Goal: Find specific page/section: Find specific page/section

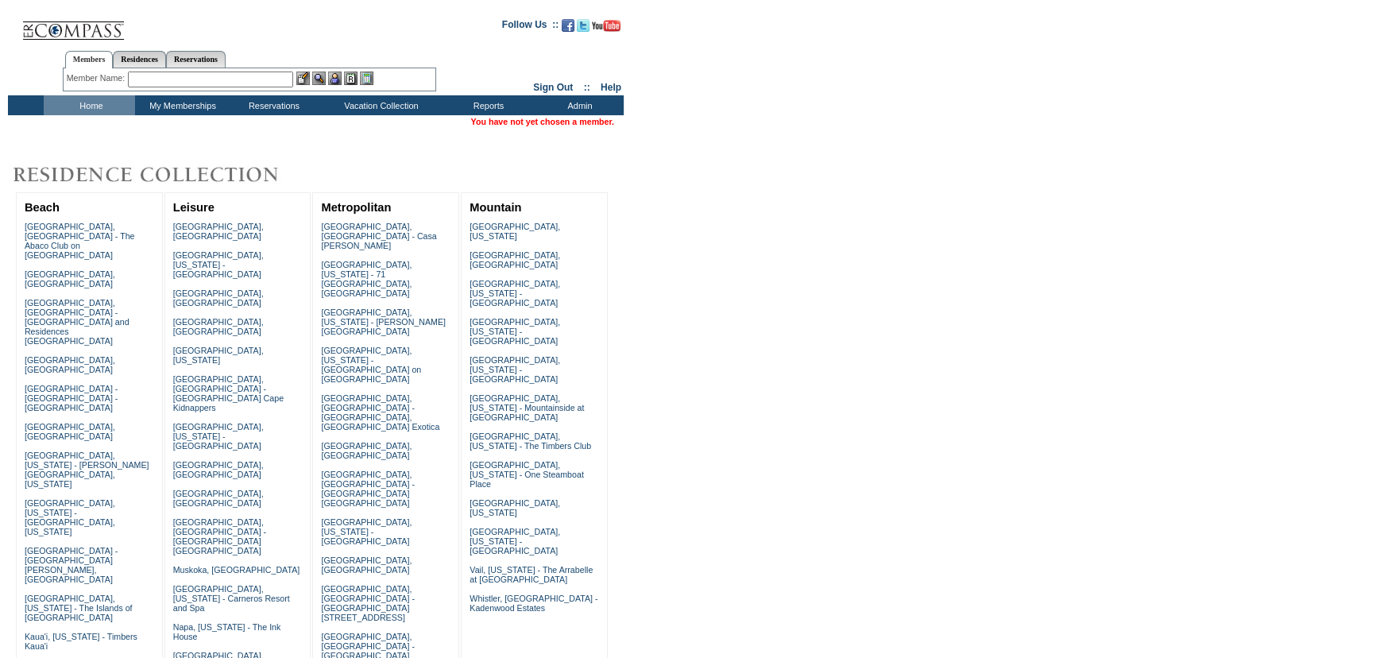
click at [184, 79] on input "text" at bounding box center [210, 79] width 165 height 16
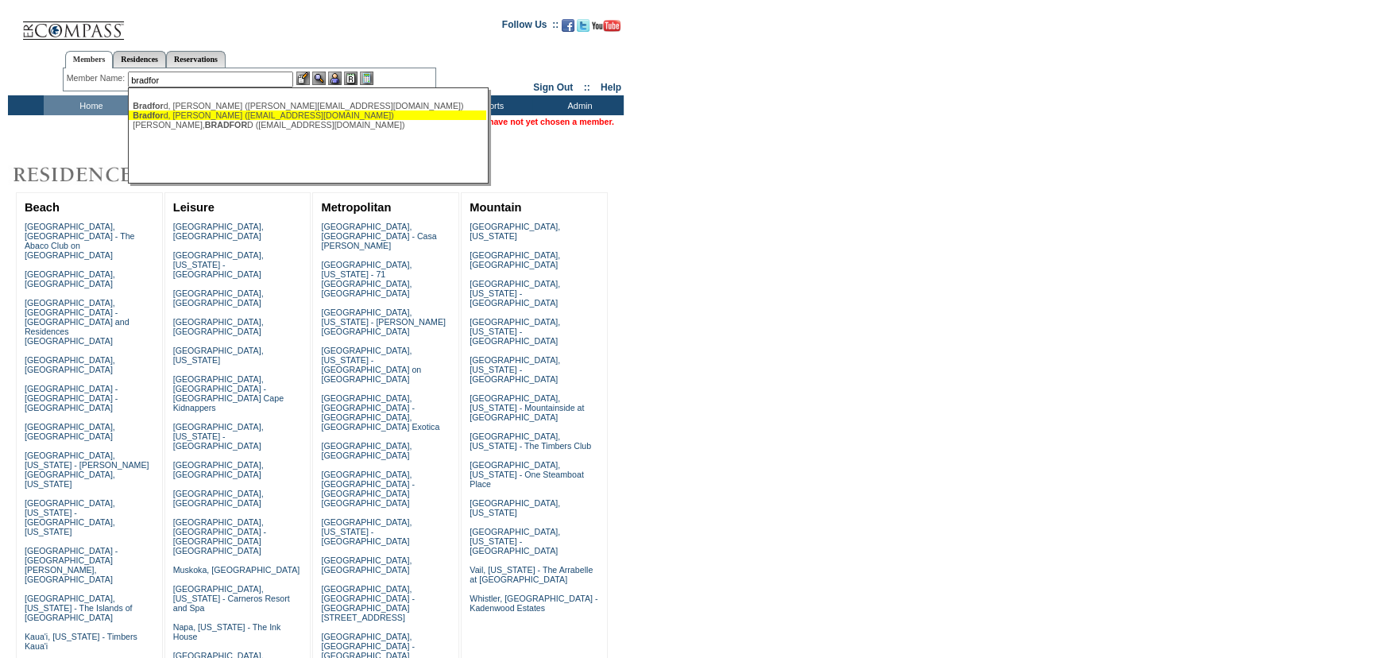
click at [192, 112] on div "Bradfor d, Leilani (leilanib@llbradford.com)" at bounding box center [307, 115] width 349 height 10
type input "Bradford, Leilani (leilanib@llbradford.com)"
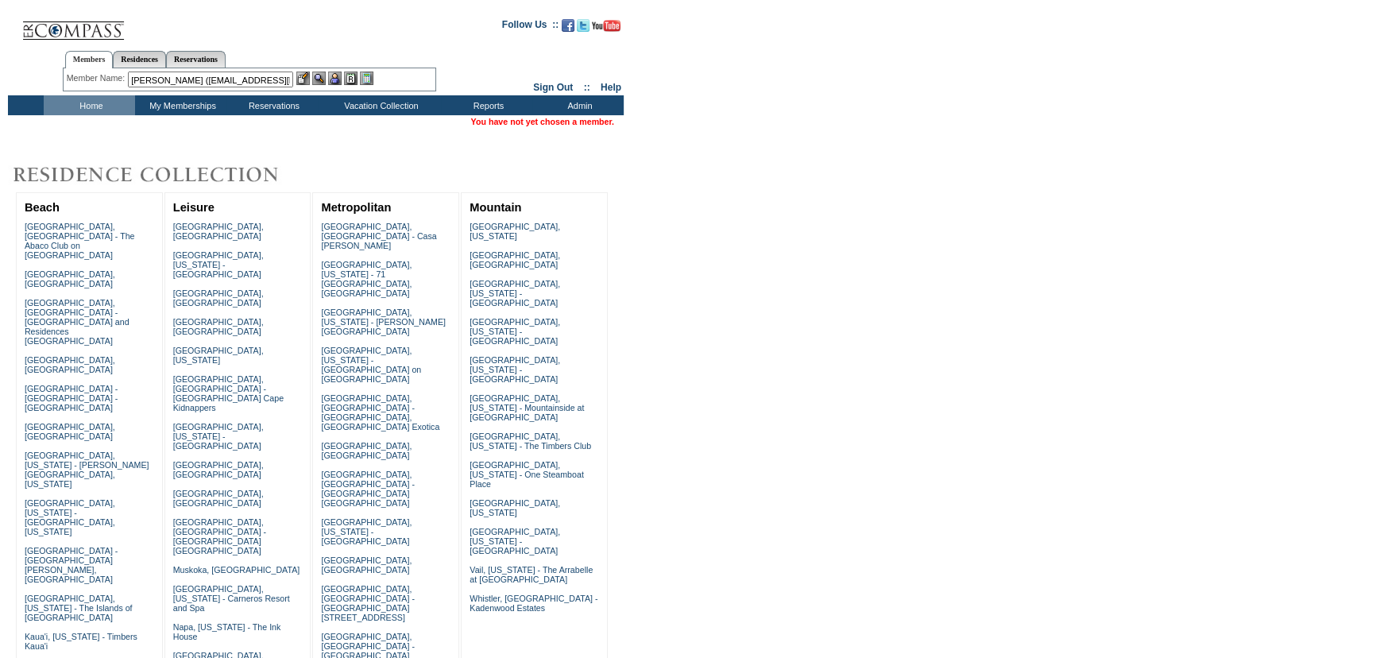
click at [341, 74] on img at bounding box center [335, 78] width 14 height 14
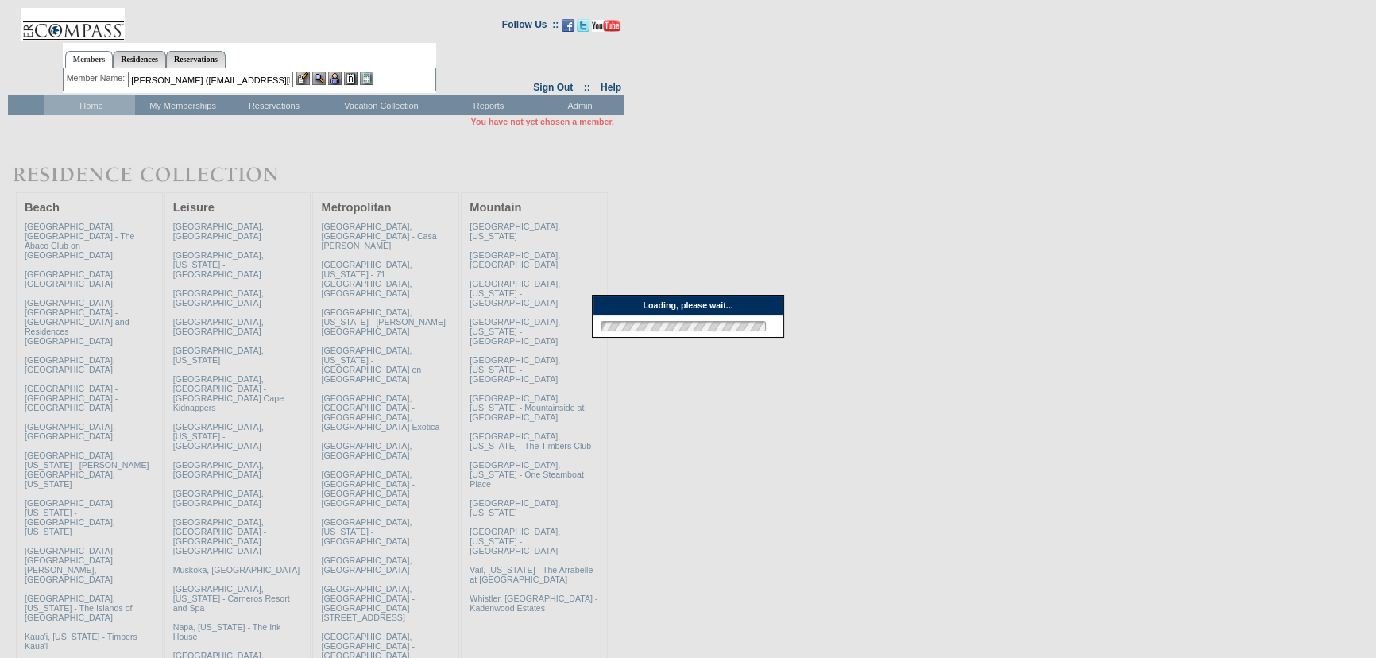
click at [313, 76] on div at bounding box center [334, 78] width 77 height 14
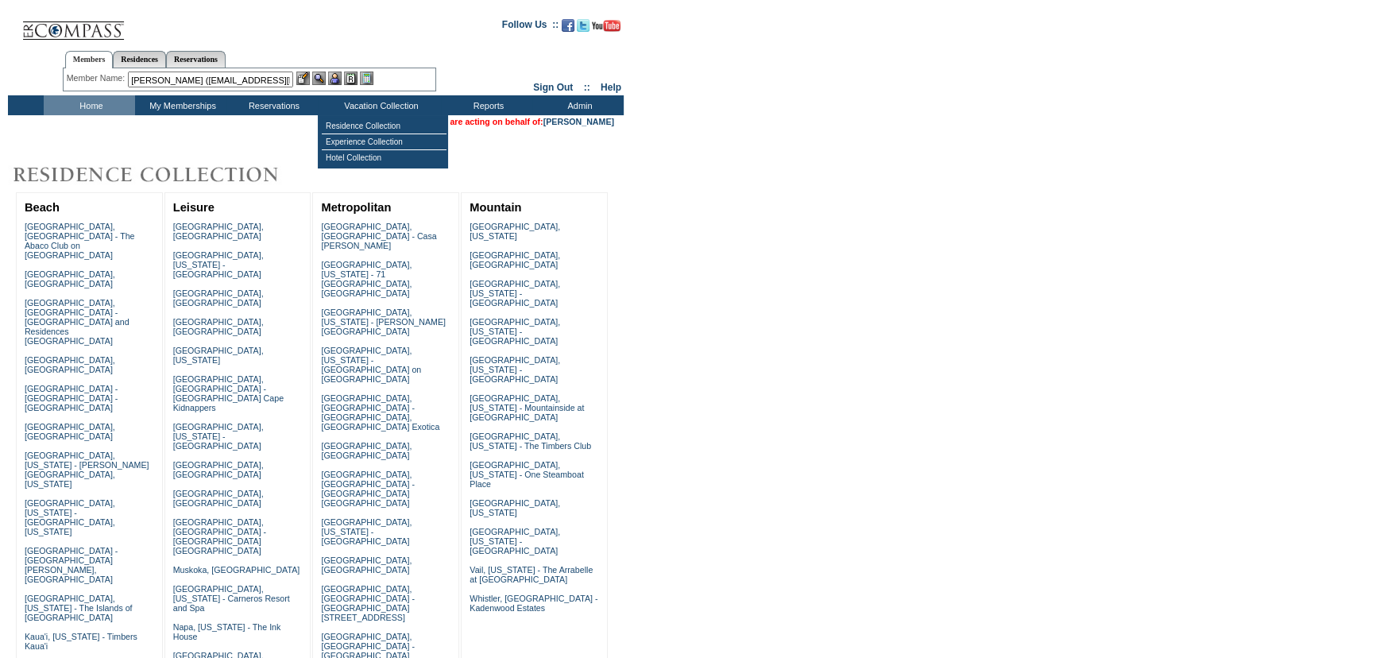
drag, startPoint x: 340, startPoint y: 75, endPoint x: 329, endPoint y: 75, distance: 11.1
click at [338, 75] on img at bounding box center [335, 78] width 14 height 14
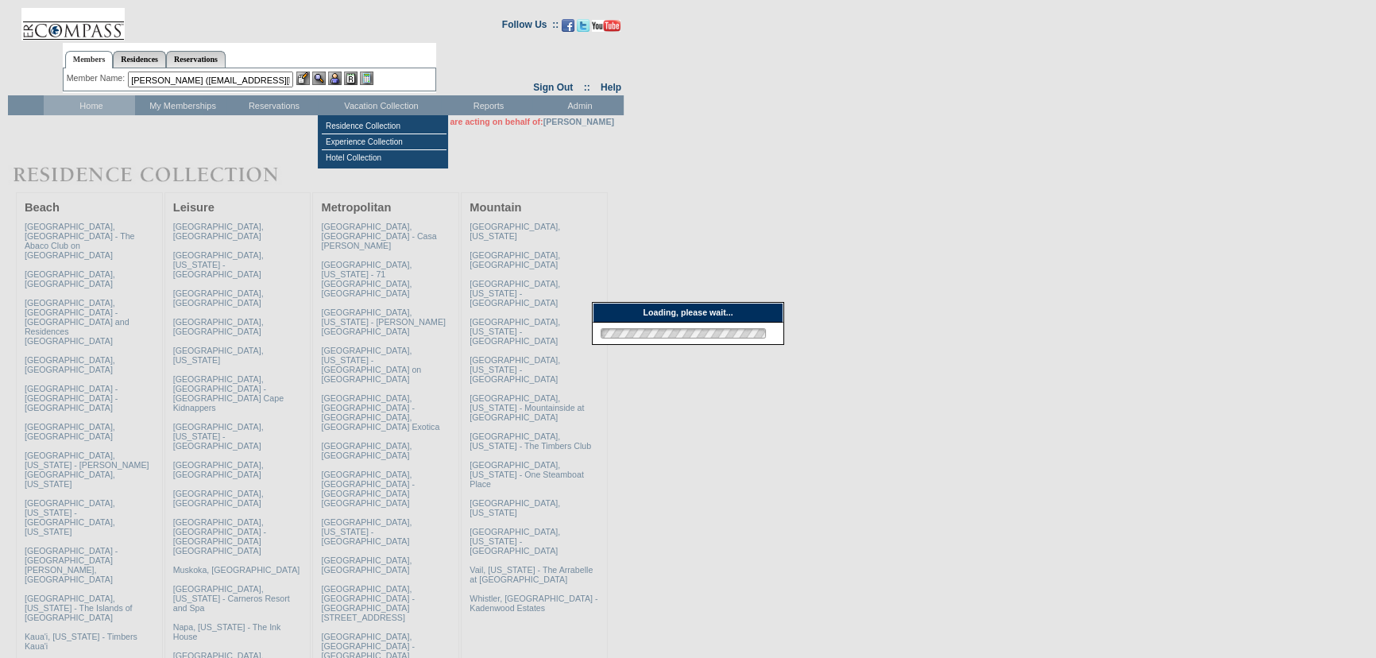
click at [317, 75] on img at bounding box center [319, 78] width 14 height 14
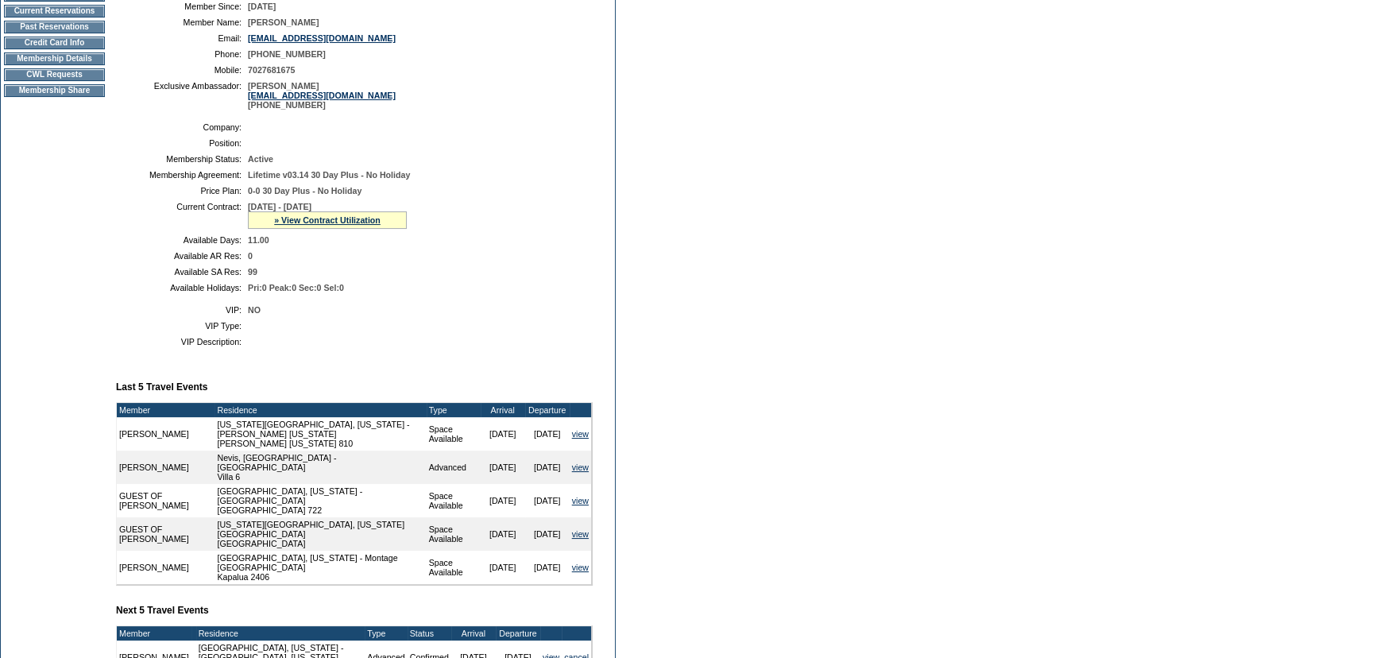
scroll to position [433, 0]
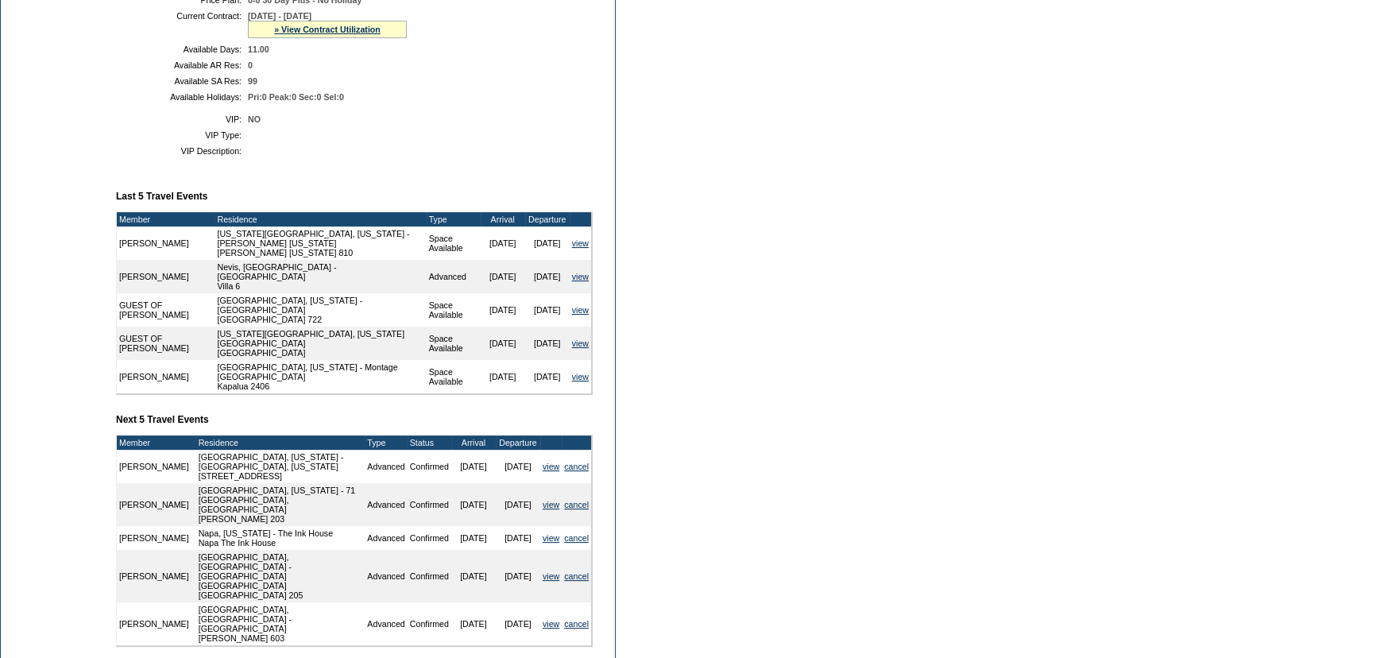
click at [191, 467] on td at bounding box center [193, 466] width 5 height 33
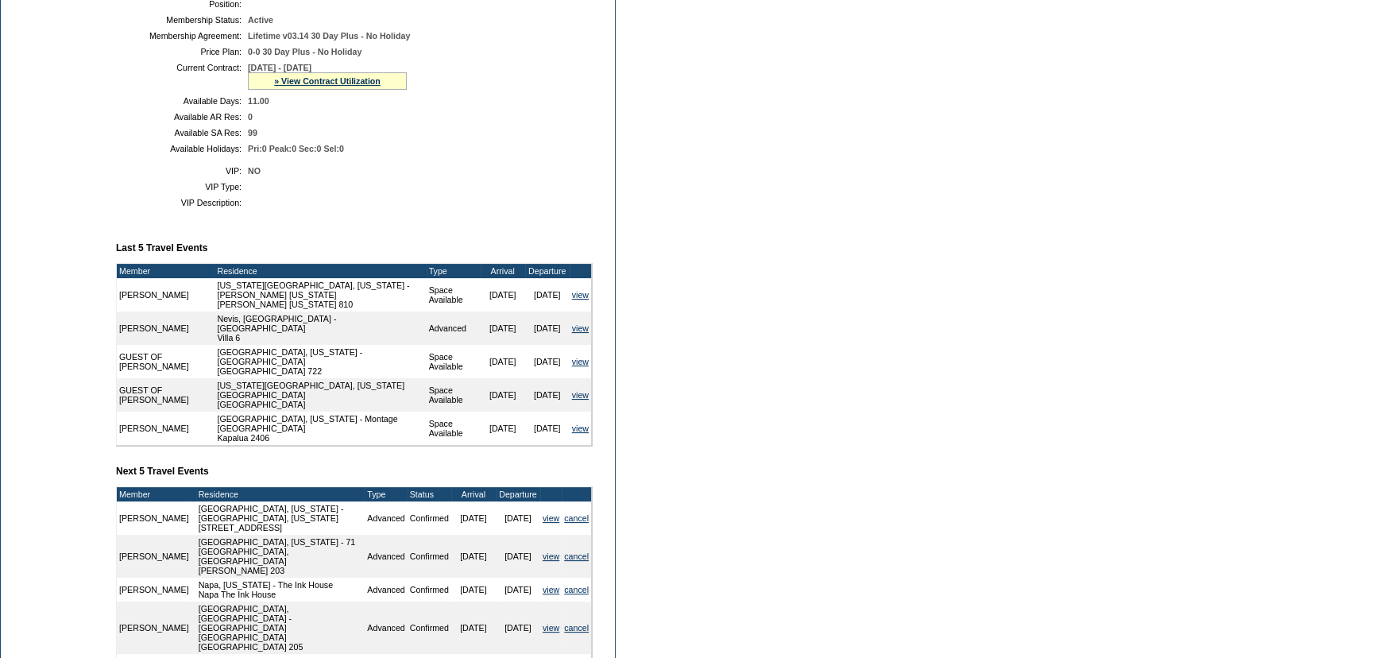
scroll to position [288, 0]
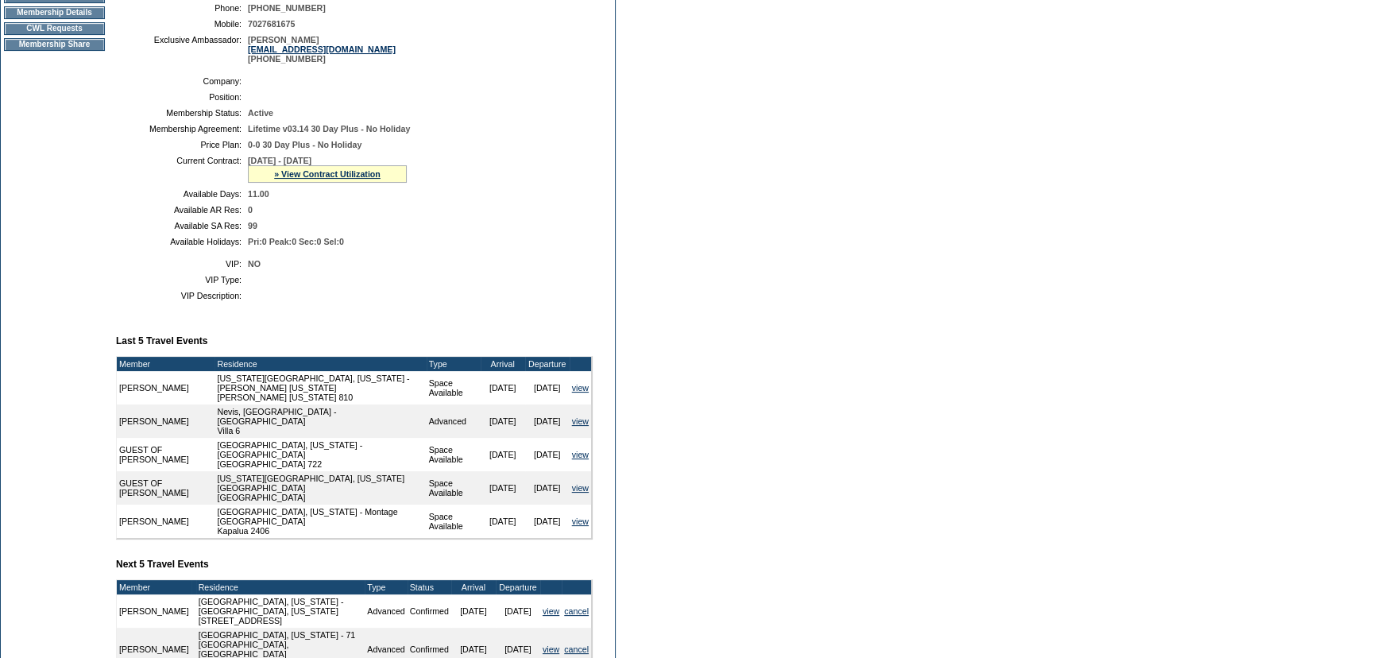
click at [60, 30] on td "CWL Requests" at bounding box center [54, 28] width 101 height 13
